Goal: Transaction & Acquisition: Obtain resource

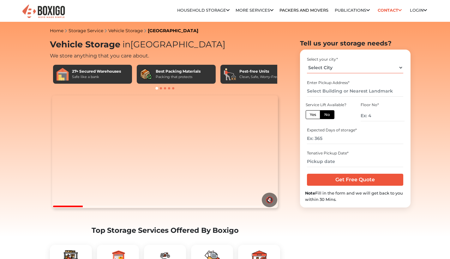
select select "[GEOGRAPHIC_DATA]"
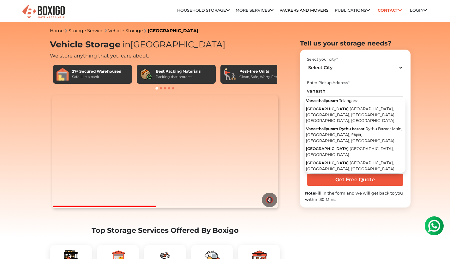
click at [349, 100] on span "Telangana" at bounding box center [348, 100] width 19 height 5
type input "Vanasthalipuram, [GEOGRAPHIC_DATA]"
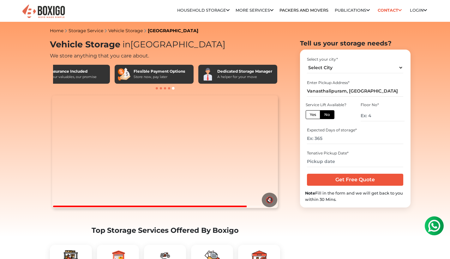
scroll to position [86, 0]
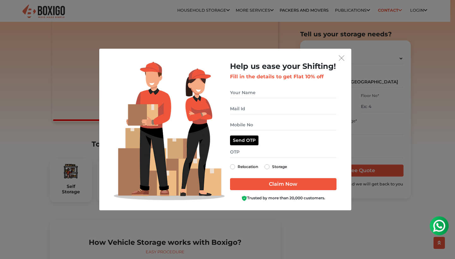
click at [341, 58] on img "get free quote dialog" at bounding box center [342, 58] width 6 height 6
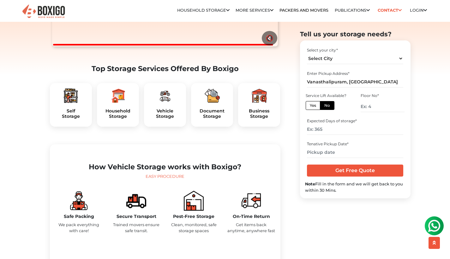
scroll to position [163, 0]
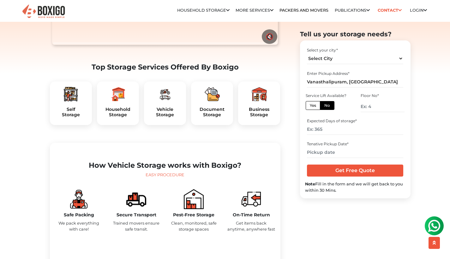
click at [169, 102] on img at bounding box center [164, 94] width 15 height 15
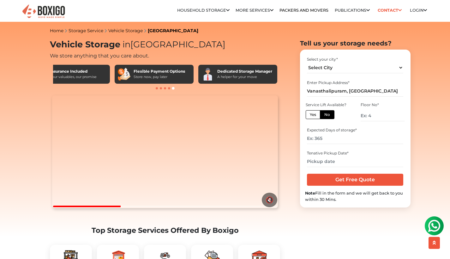
scroll to position [0, 0]
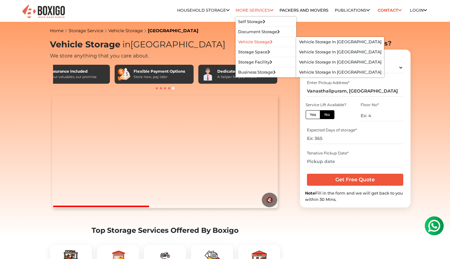
click at [254, 42] on link "Vehicle Storage" at bounding box center [255, 41] width 34 height 5
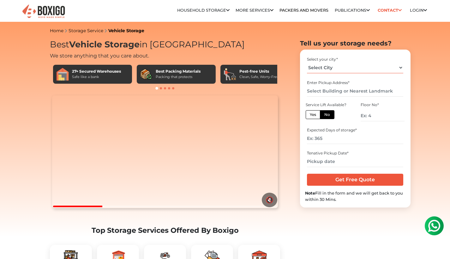
select select "[GEOGRAPHIC_DATA]"
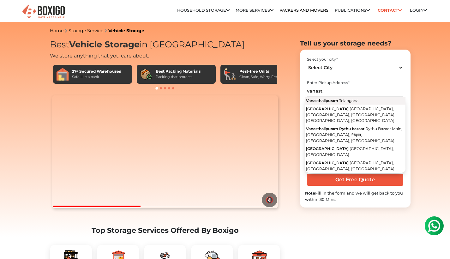
click at [328, 100] on span "Vanasthalipuram" at bounding box center [322, 100] width 32 height 5
type input "Vanasthalipuram, [GEOGRAPHIC_DATA]"
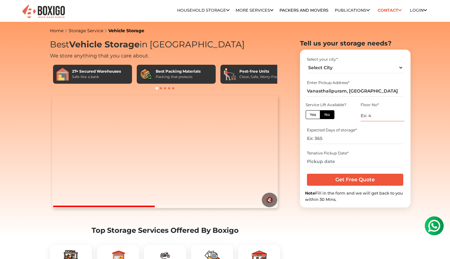
click at [369, 116] on input "number" at bounding box center [383, 115] width 44 height 11
type input "0"
click at [346, 136] on input "number" at bounding box center [355, 138] width 96 height 11
type input "60"
click at [334, 163] on input "text" at bounding box center [355, 161] width 96 height 11
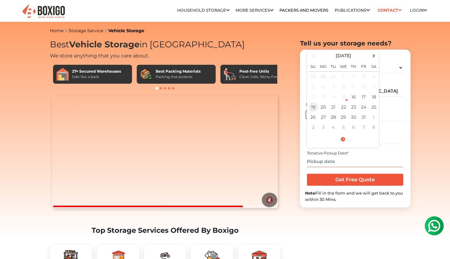
click at [317, 107] on td "19" at bounding box center [313, 107] width 10 height 10
type input "[DATE] 12:00 AM"
click at [323, 182] on input "Get Free Quote" at bounding box center [355, 180] width 96 height 12
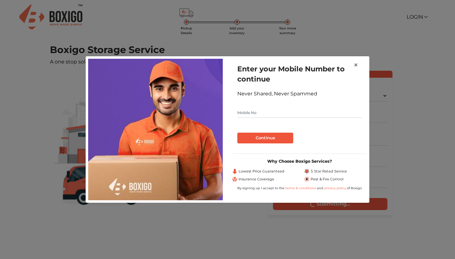
click at [358, 65] on span "×" at bounding box center [356, 64] width 4 height 9
